Goal: Task Accomplishment & Management: Use online tool/utility

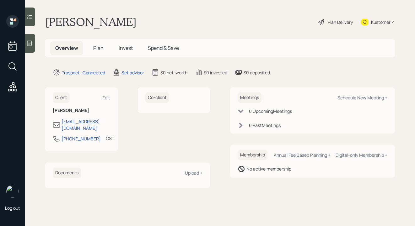
click at [29, 44] on icon at bounding box center [29, 43] width 6 height 6
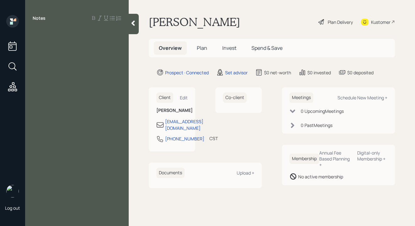
click at [34, 32] on div at bounding box center [77, 32] width 88 height 7
drag, startPoint x: 41, startPoint y: 30, endPoint x: 45, endPoint y: 33, distance: 5.0
click at [41, 30] on div at bounding box center [77, 32] width 88 height 7
click at [49, 33] on span "65 too kretirement package" at bounding box center [64, 32] width 63 height 7
click at [103, 33] on div "65 took retirement package" at bounding box center [77, 32] width 88 height 7
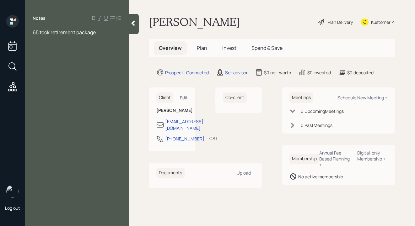
click at [40, 34] on span "65 took retirement package" at bounding box center [64, 32] width 63 height 7
click at [99, 39] on div "took retirement package" at bounding box center [77, 39] width 88 height 7
click at [89, 40] on span "took school pension [PERSON_NAME]" at bounding box center [77, 39] width 88 height 7
click at [96, 41] on span "took school pension from [US_STATE]" at bounding box center [77, 39] width 88 height 7
click at [117, 41] on div "took school pension from [US_STATE]" at bounding box center [77, 39] width 88 height 7
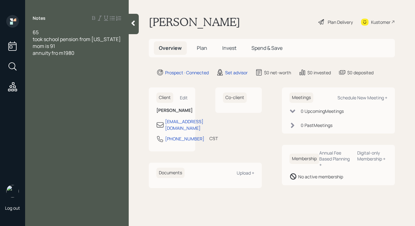
click at [59, 53] on span "annuity fro m1980" at bounding box center [54, 53] width 42 height 7
click at [85, 53] on div "annuity from 1980" at bounding box center [77, 53] width 88 height 7
click at [58, 31] on div "65" at bounding box center [77, 32] width 88 height 7
click at [98, 64] on div "father's investments" at bounding box center [77, 66] width 88 height 7
click at [50, 29] on div "65" at bounding box center [77, 32] width 88 height 7
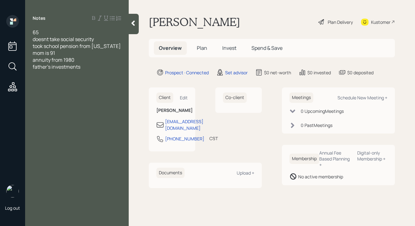
click at [48, 33] on div "65" at bounding box center [77, 32] width 88 height 7
click at [73, 32] on div "65" at bounding box center [77, 32] width 88 height 7
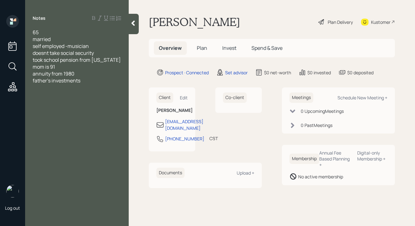
click at [103, 46] on div "self employed -musician" at bounding box center [77, 46] width 88 height 7
click at [69, 42] on div "married" at bounding box center [77, 39] width 88 height 7
click at [101, 47] on div "self employed -musician" at bounding box center [77, 46] width 88 height 7
click at [109, 39] on div "married- wife is 40 income 50" at bounding box center [77, 39] width 88 height 7
click at [100, 46] on div "self employed -musician" at bounding box center [77, 46] width 88 height 7
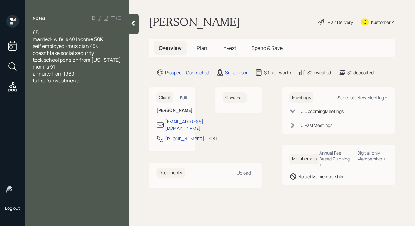
click at [107, 59] on div "took school pension from [US_STATE]" at bounding box center [77, 59] width 88 height 7
click at [82, 78] on div "annuity from 1980" at bounding box center [77, 80] width 88 height 7
click at [93, 86] on div "father's investments" at bounding box center [77, 87] width 88 height 7
click at [92, 86] on div "father's investments" at bounding box center [77, 87] width 88 height 7
drag, startPoint x: 66, startPoint y: 102, endPoint x: 21, endPoint y: 103, distance: 45.2
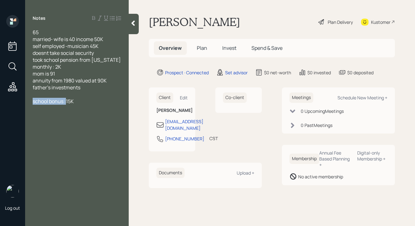
click at [20, 104] on div "Log out Notes 65 married- wife is 40 income 50K self employed -musician 45K doe…" at bounding box center [207, 113] width 415 height 226
click at [47, 101] on div "$15K" at bounding box center [77, 101] width 88 height 7
drag, startPoint x: 98, startPoint y: 104, endPoint x: 76, endPoint y: 103, distance: 22.3
click at [76, 102] on div "$15K brokarge self brkage" at bounding box center [77, 101] width 88 height 7
click at [75, 114] on span "checking/savings :60K" at bounding box center [59, 115] width 53 height 7
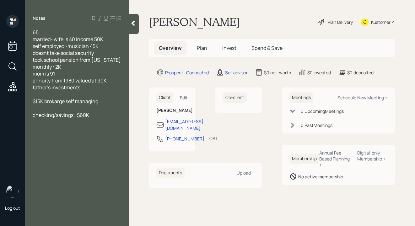
click at [104, 116] on div "checking/savings : $60K" at bounding box center [77, 115] width 88 height 7
drag, startPoint x: 372, startPoint y: 99, endPoint x: 371, endPoint y: 103, distance: 4.0
click at [372, 100] on div "Schedule New Meeting +" at bounding box center [362, 98] width 50 height 6
select select "round-[PERSON_NAME]"
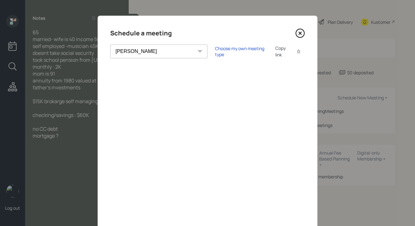
click at [299, 35] on icon at bounding box center [299, 33] width 9 height 9
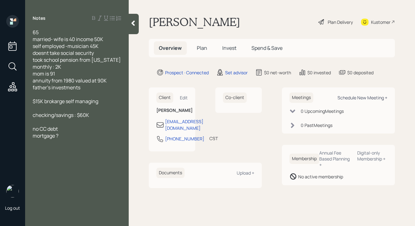
click at [367, 98] on div "Schedule New Meeting +" at bounding box center [362, 98] width 50 height 6
select select "round-[PERSON_NAME]"
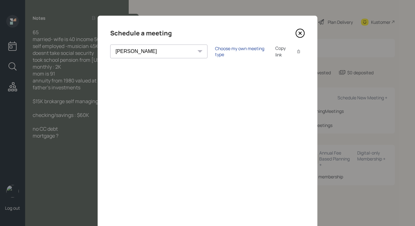
click at [215, 54] on div "Choose my own meeting type" at bounding box center [241, 51] width 53 height 12
click at [300, 32] on icon at bounding box center [299, 33] width 9 height 9
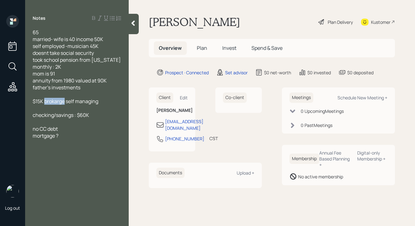
click at [56, 104] on span "$15K brokarge self managing" at bounding box center [66, 101] width 66 height 7
click at [107, 102] on div "$15K brokerge self managing" at bounding box center [77, 101] width 88 height 7
click at [87, 89] on div "father's investments" at bounding box center [77, 87] width 88 height 7
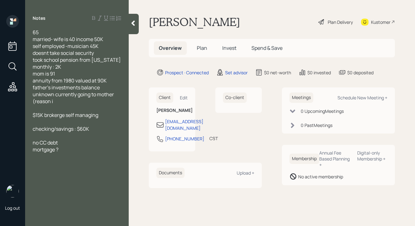
click at [67, 104] on div "father's investments balance unknown currently going to mother (reason i" at bounding box center [77, 94] width 88 height 21
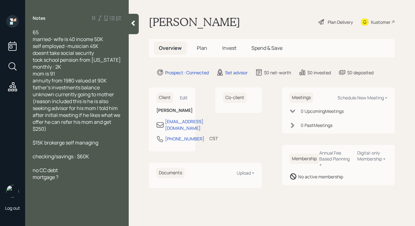
click at [59, 145] on span "$15K brokerge self managing" at bounding box center [66, 142] width 66 height 7
click at [110, 138] on div at bounding box center [77, 135] width 88 height 7
click at [70, 177] on div "mortgage ?" at bounding box center [77, 177] width 88 height 7
click at [101, 53] on div "doesn't take social security" at bounding box center [77, 53] width 88 height 7
click at [34, 82] on span "annuity from 1980 valued at 90K" at bounding box center [70, 80] width 74 height 7
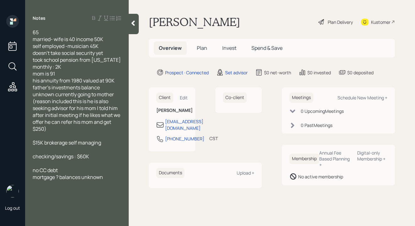
click at [122, 81] on div "65 married- wife is 40 income 50K self employed -musician 45K doesn't take soci…" at bounding box center [77, 115] width 104 height 173
click at [122, 80] on div "65 married- wife is 40 income 50K self employed -musician 45K doesn't take soci…" at bounding box center [77, 115] width 104 height 173
click at [121, 80] on div "his annuity from 1980 valued at 90K" at bounding box center [77, 80] width 88 height 7
